Goal: Information Seeking & Learning: Learn about a topic

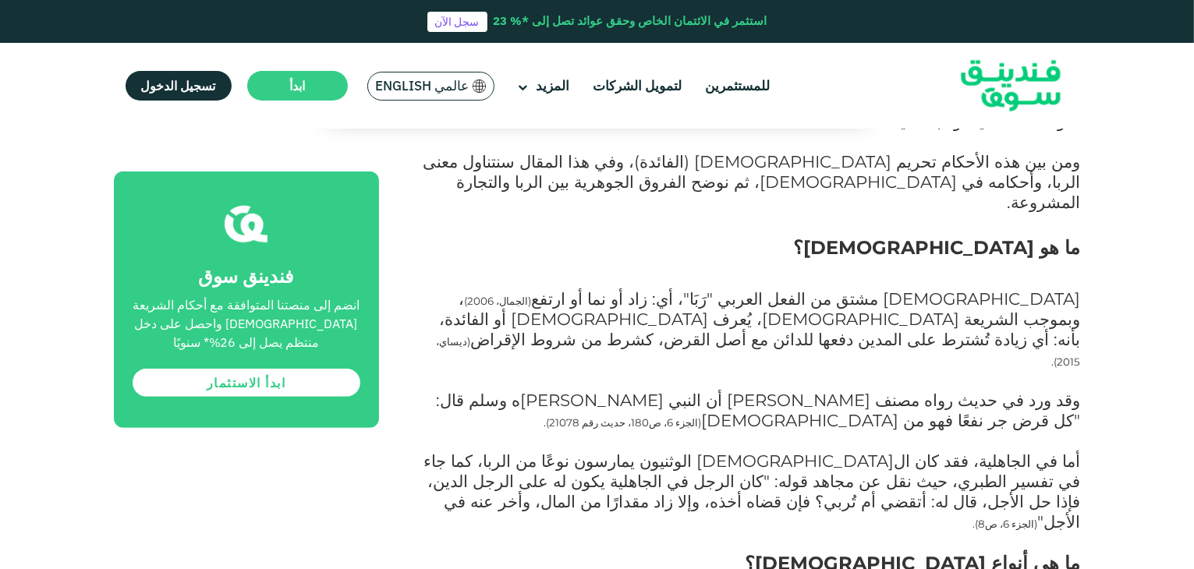
scroll to position [789, 0]
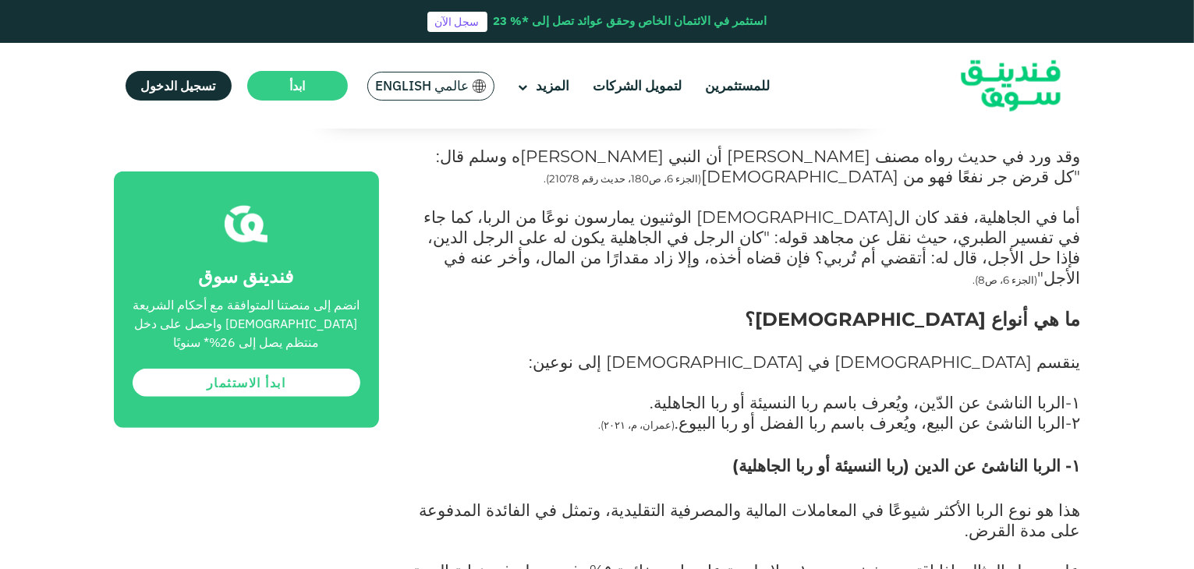
scroll to position [1031, 0]
drag, startPoint x: 928, startPoint y: 224, endPoint x: 940, endPoint y: 229, distance: 13.3
click at [940, 393] on span "١-الربا الناشئ عن الدّين، ويُعرف باسم ربا النسيئة أو ربا الجاهلية." at bounding box center [866, 403] width 431 height 20
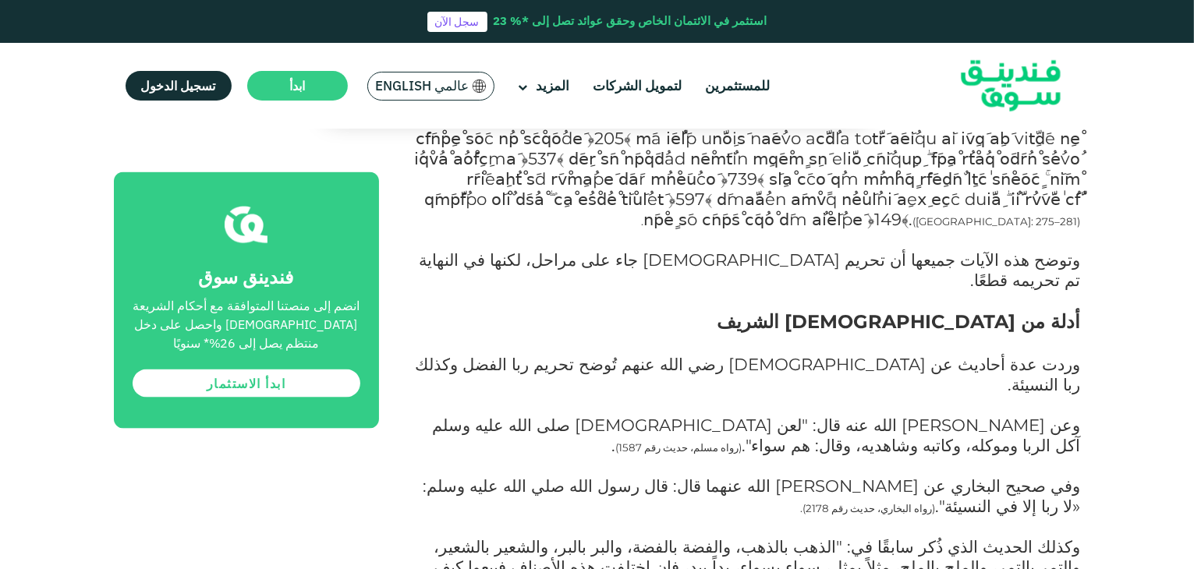
scroll to position [2237, 0]
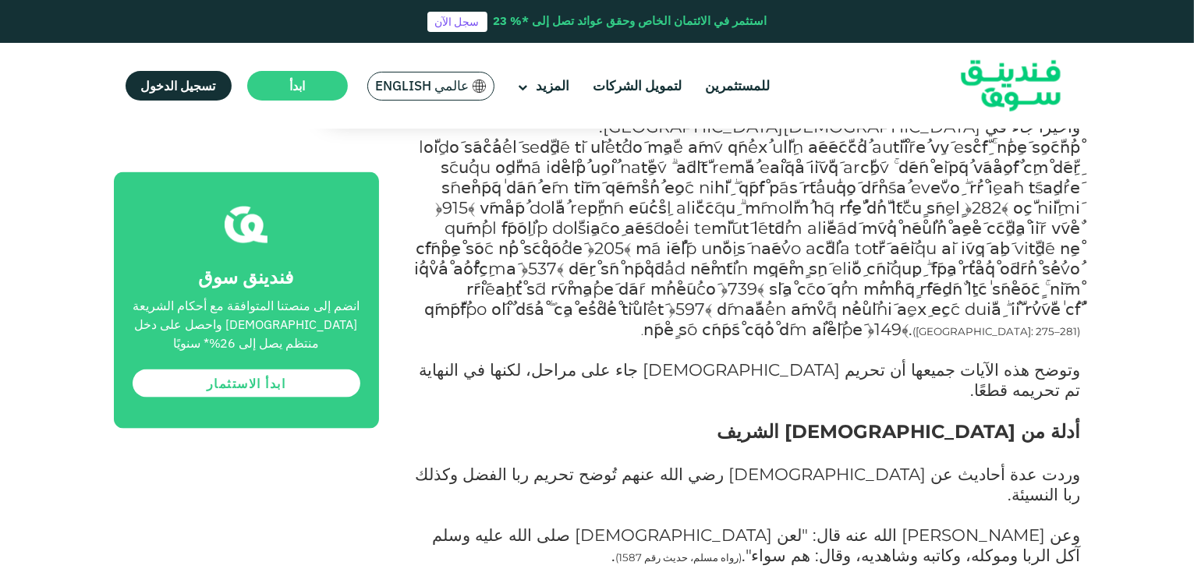
scroll to position [2127, 0]
